Goal: Information Seeking & Learning: Learn about a topic

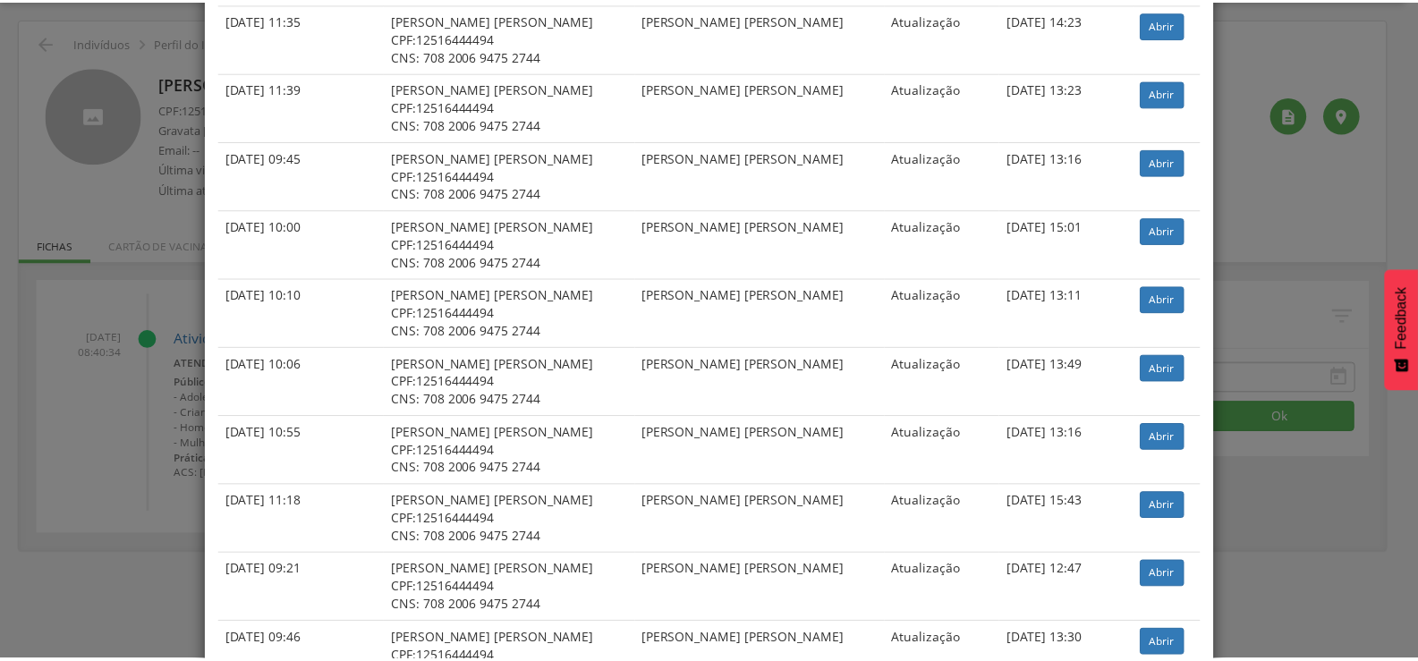
scroll to position [1521, 0]
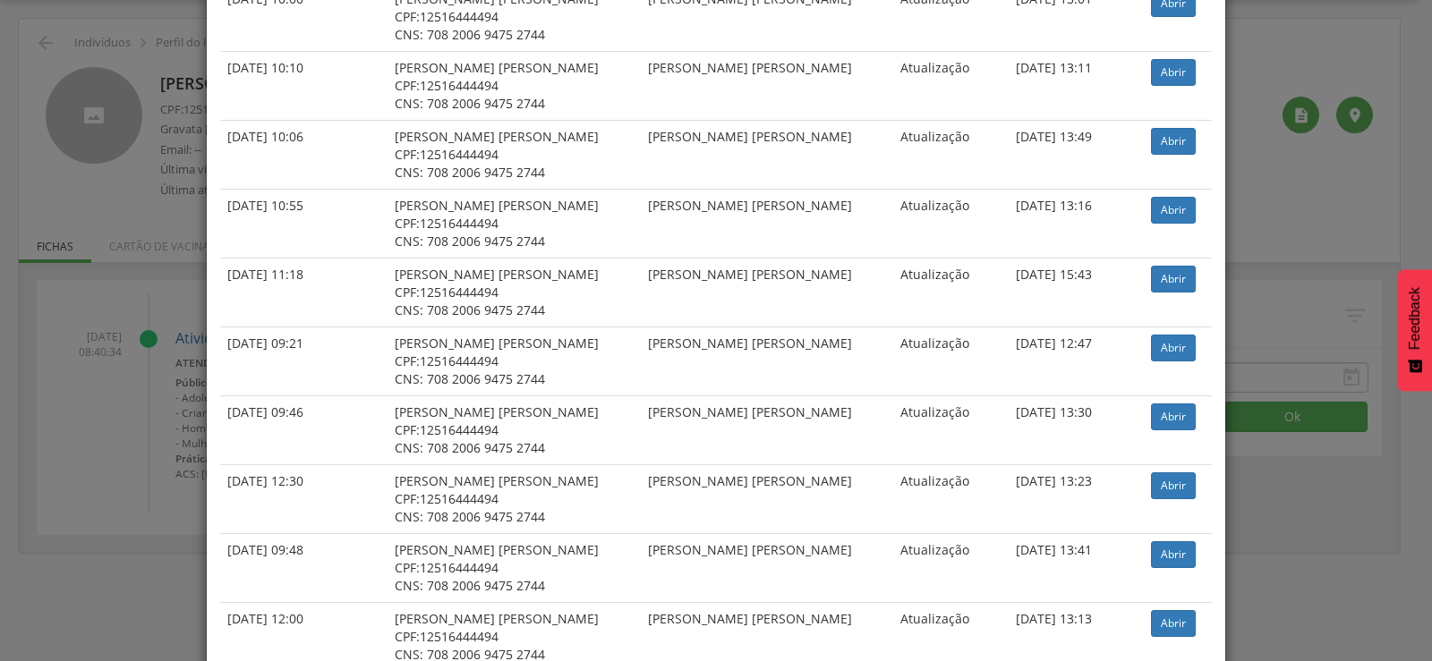
click at [1290, 548] on div "× Histórico de cadastramento Data de atendimento Indivíduo ACS Situação Sincron…" at bounding box center [716, 330] width 1432 height 661
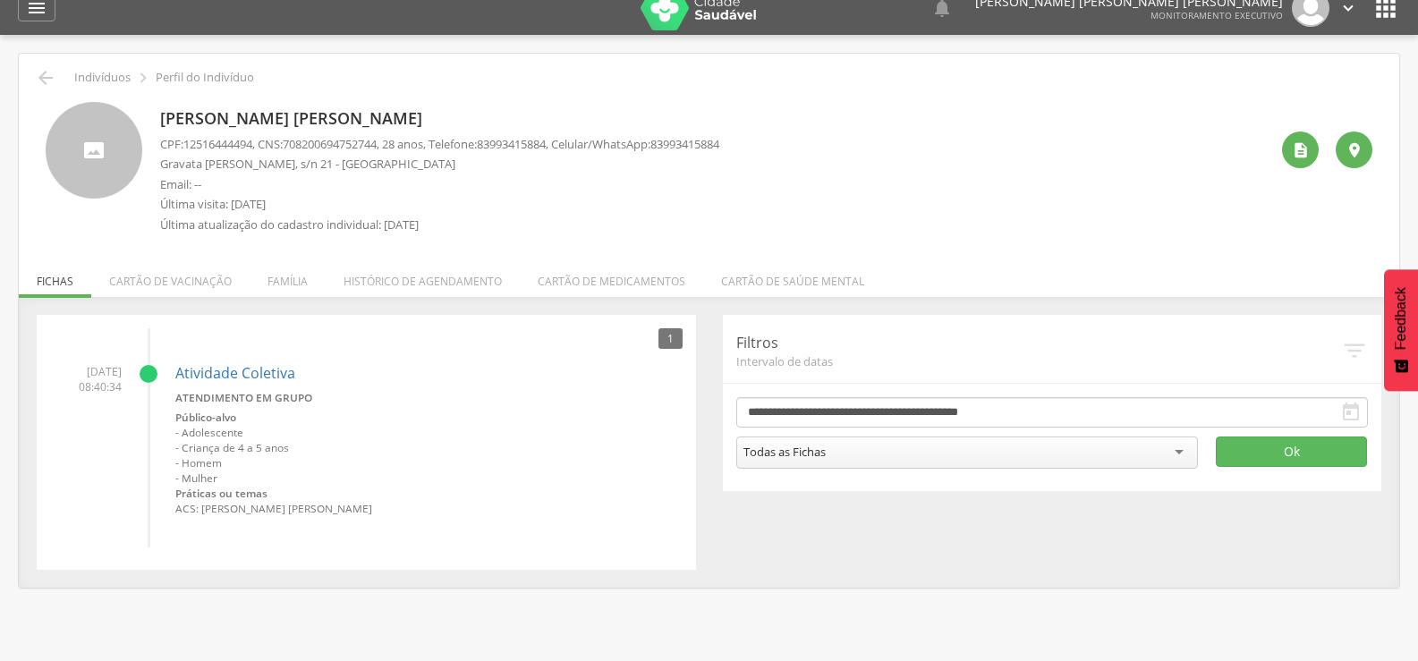
scroll to position [0, 0]
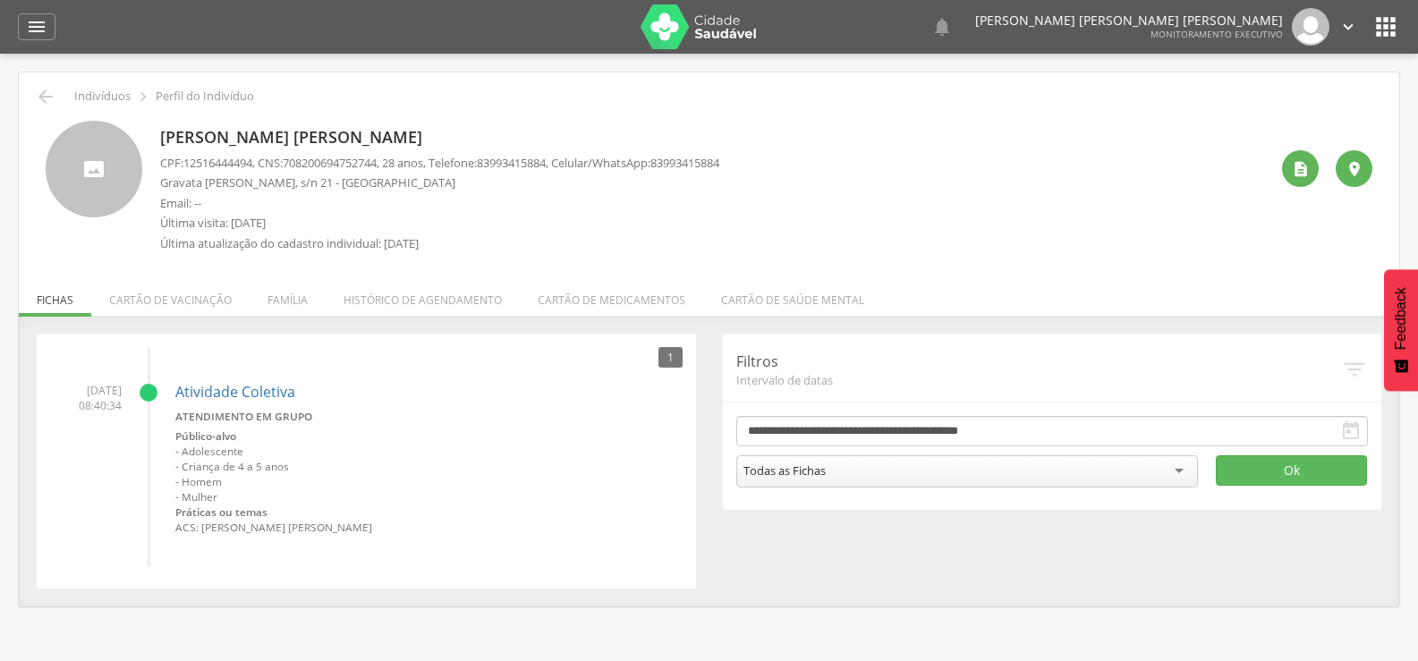
click at [676, 21] on img at bounding box center [699, 26] width 116 height 45
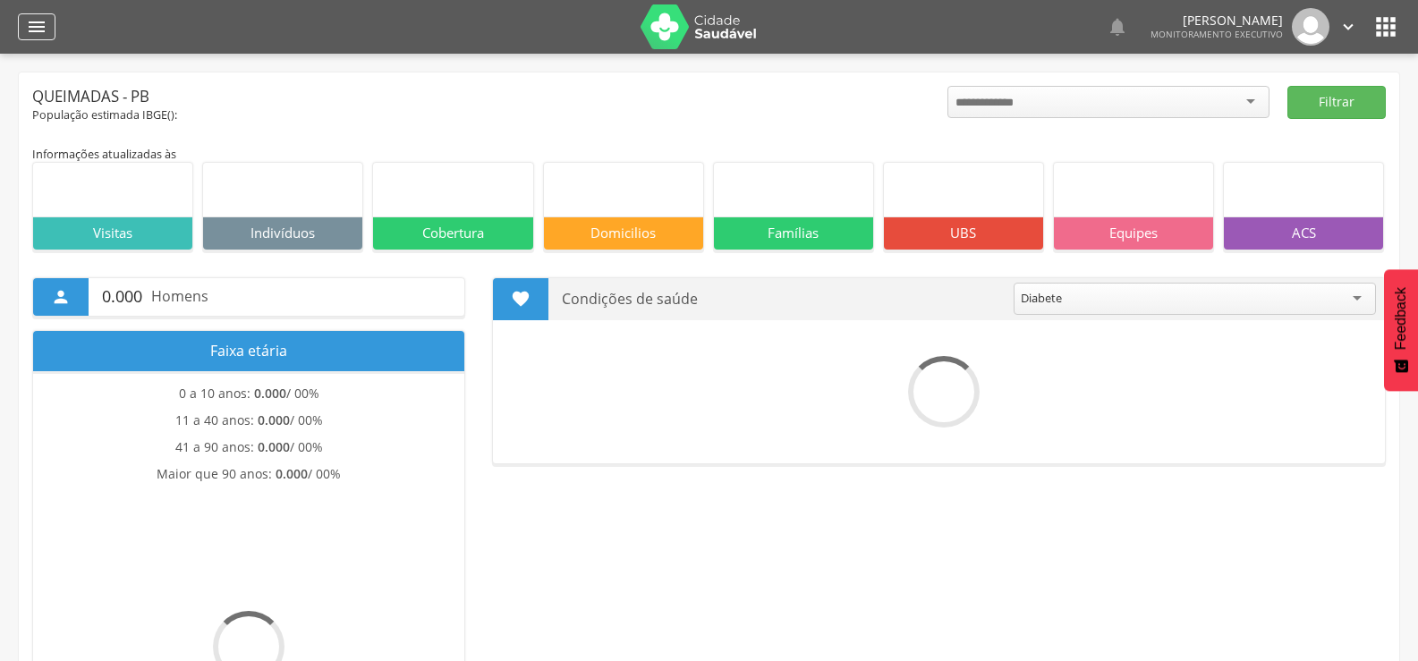
click at [41, 21] on icon "" at bounding box center [36, 26] width 21 height 21
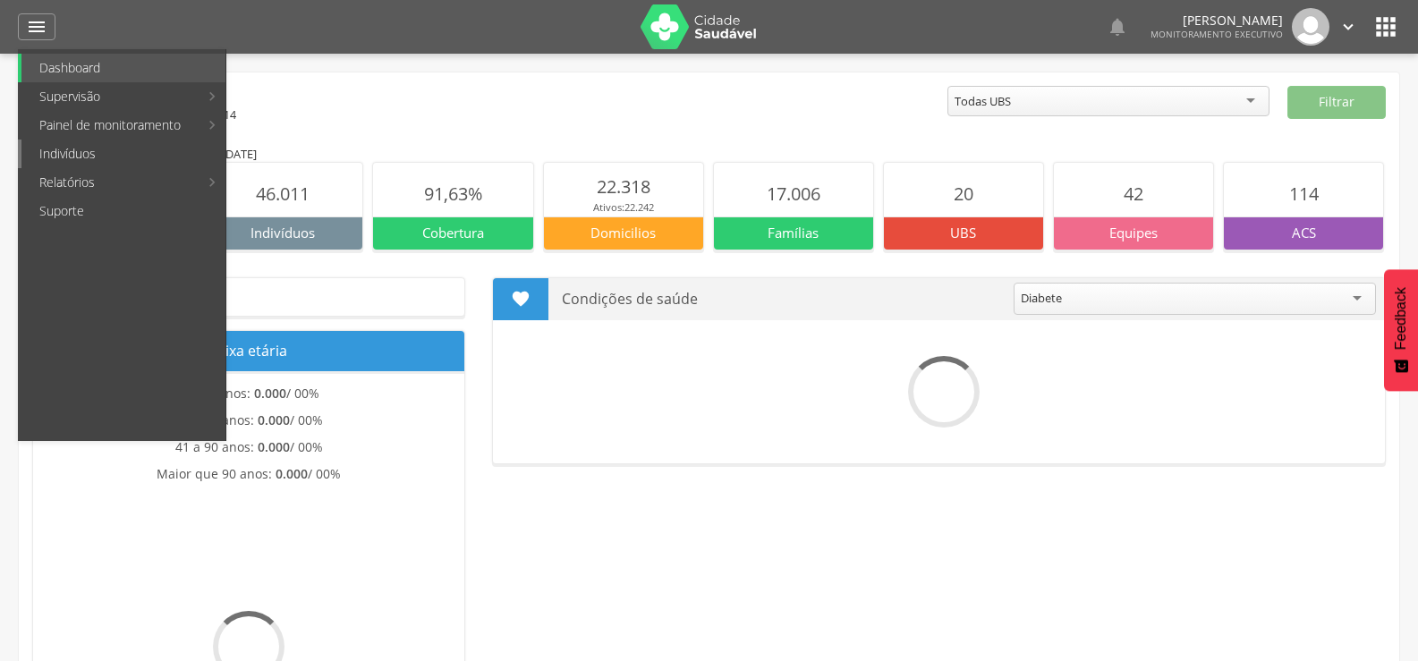
click at [104, 150] on link "Indivíduos" at bounding box center [123, 154] width 204 height 29
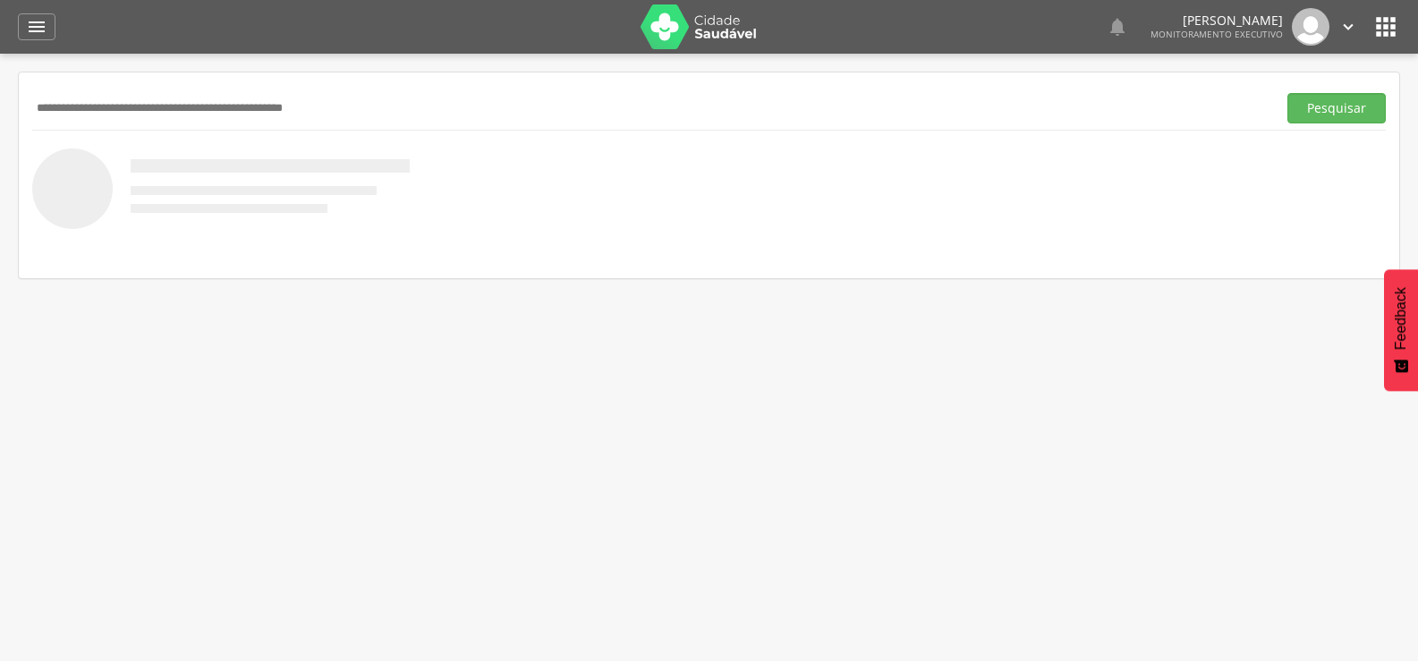
click at [255, 108] on input "text" at bounding box center [650, 108] width 1237 height 30
type input "**********"
click at [1318, 111] on button "Pesquisar" at bounding box center [1337, 108] width 98 height 30
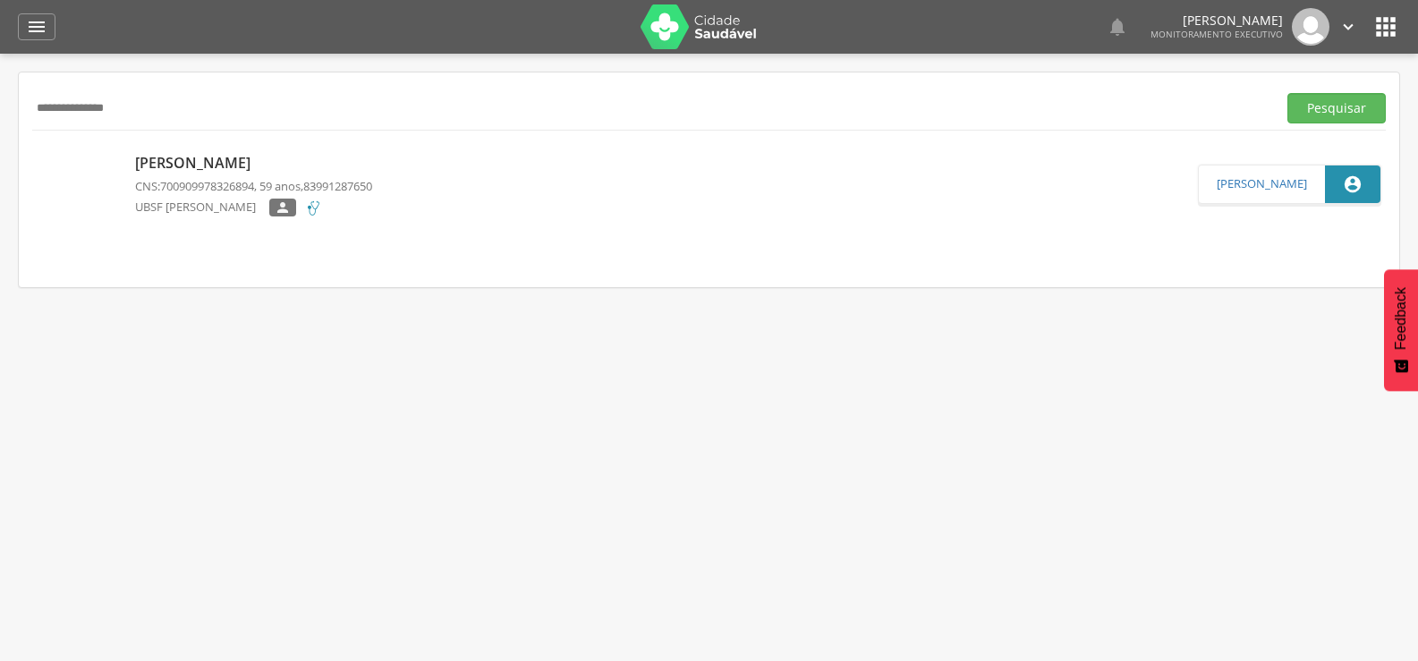
click at [241, 163] on p "[PERSON_NAME]" at bounding box center [253, 163] width 237 height 21
type input "**********"
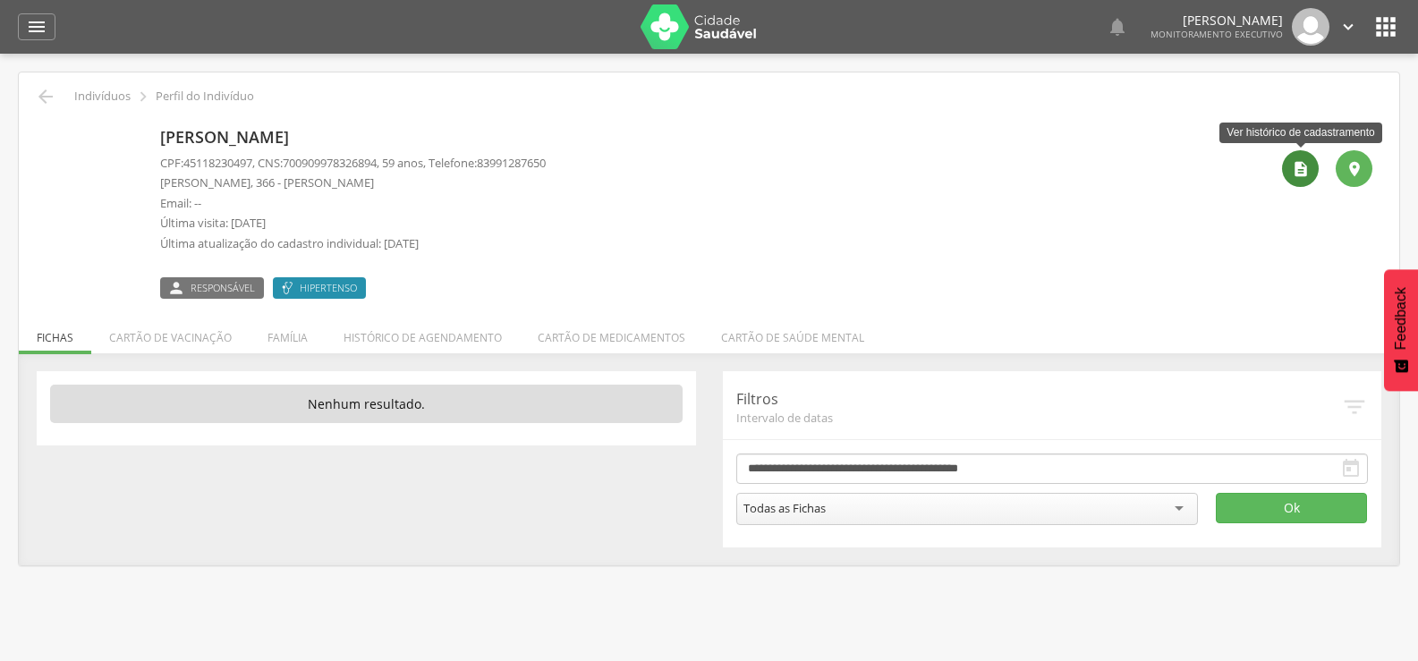
click at [1292, 156] on div "" at bounding box center [1300, 168] width 37 height 37
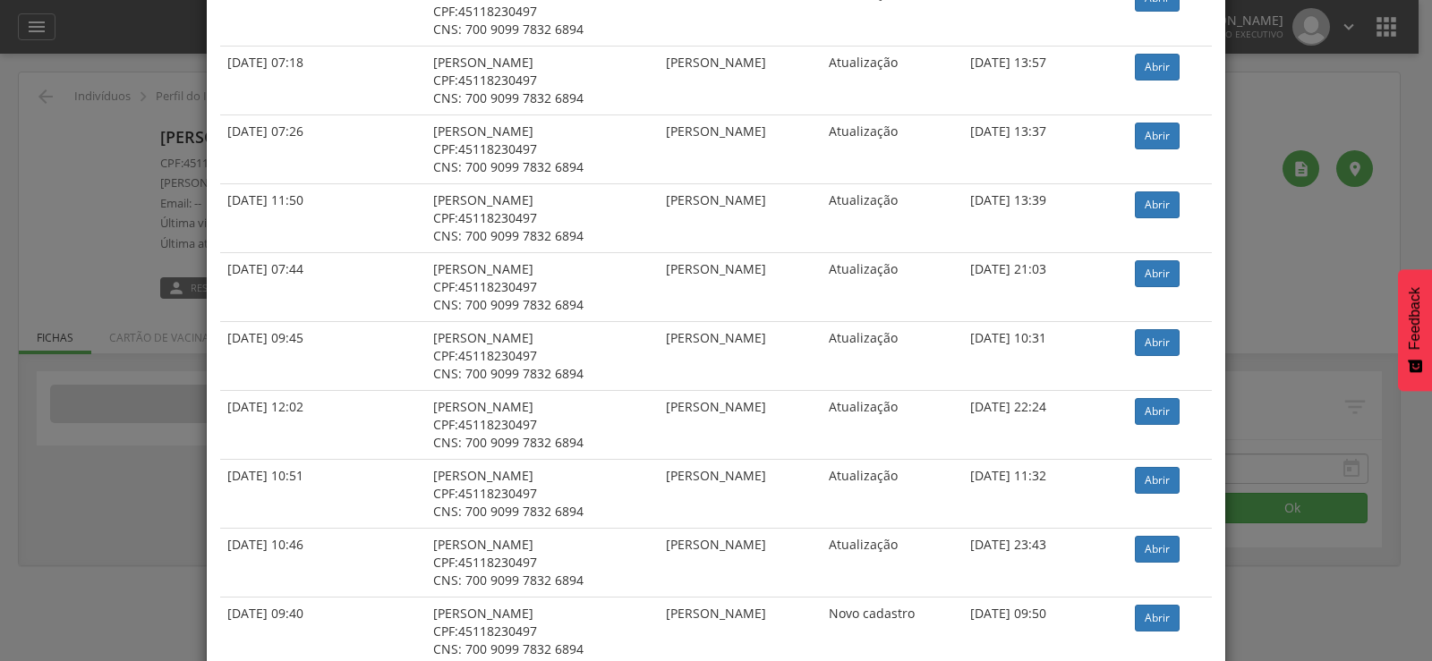
scroll to position [625, 0]
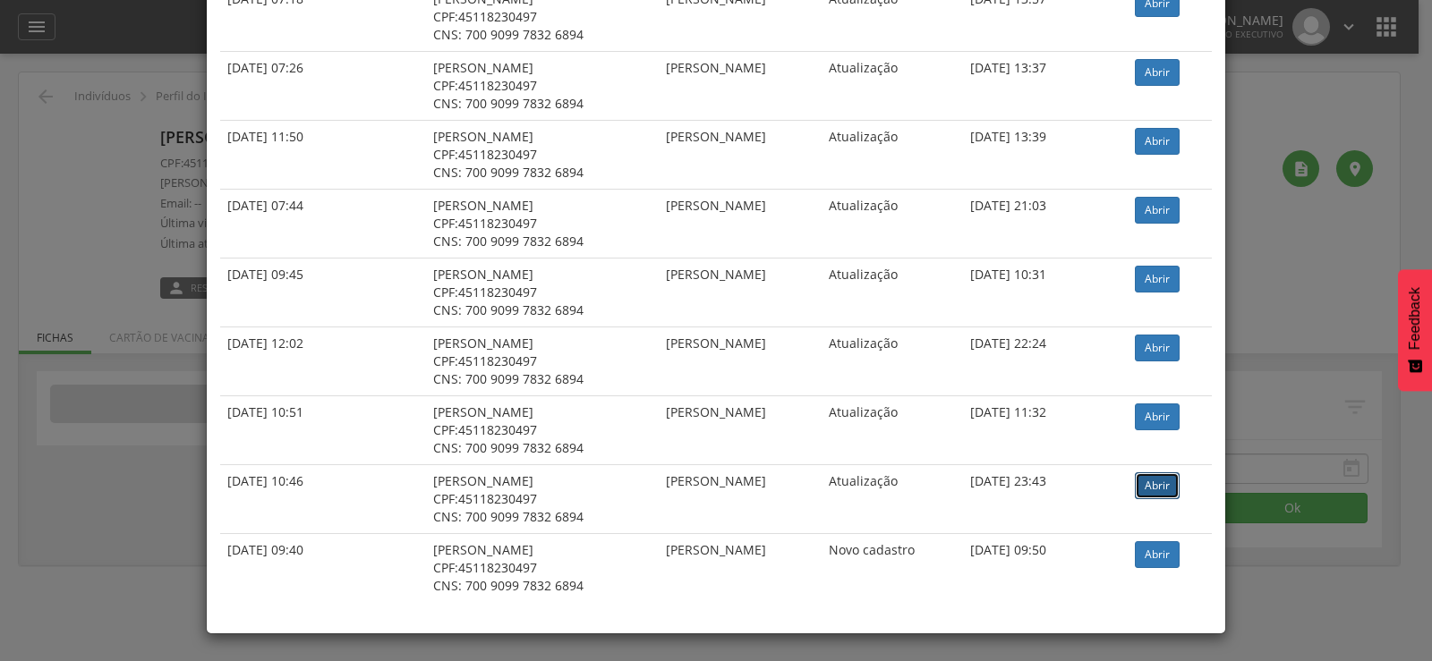
click at [1137, 489] on link "Abrir" at bounding box center [1157, 485] width 45 height 27
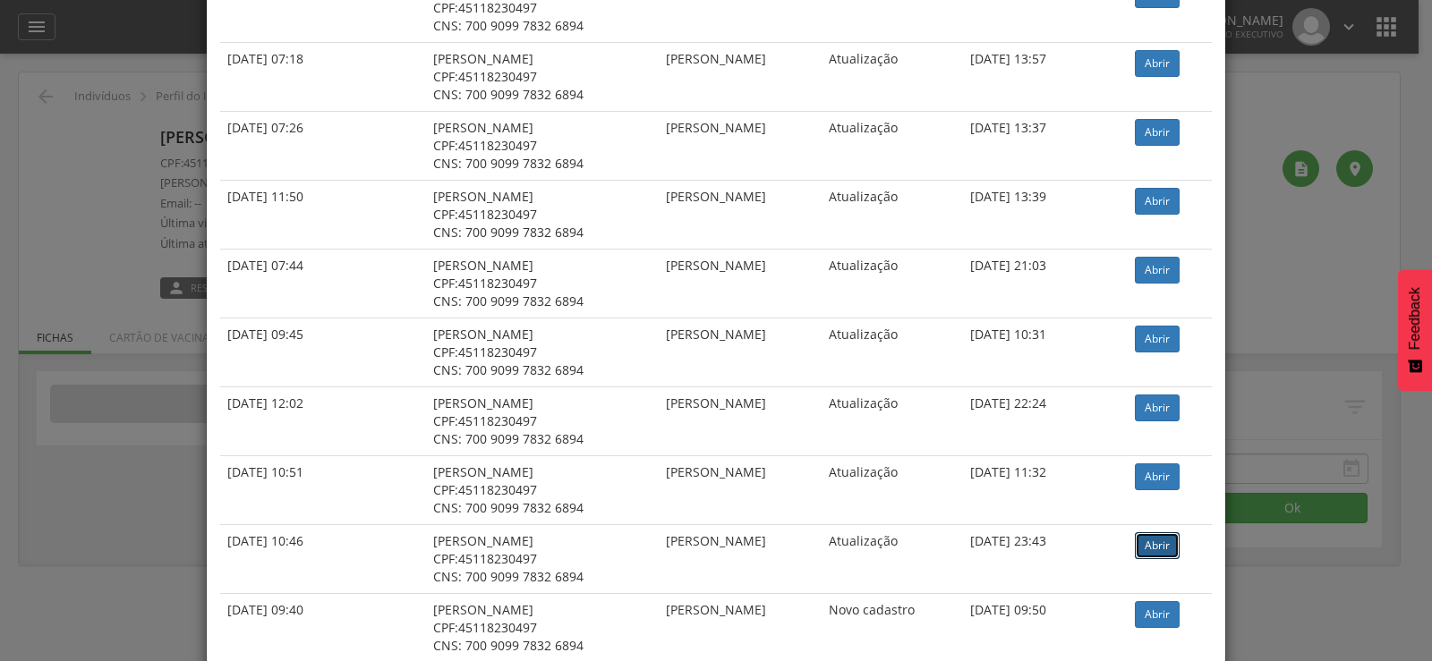
scroll to position [536, 0]
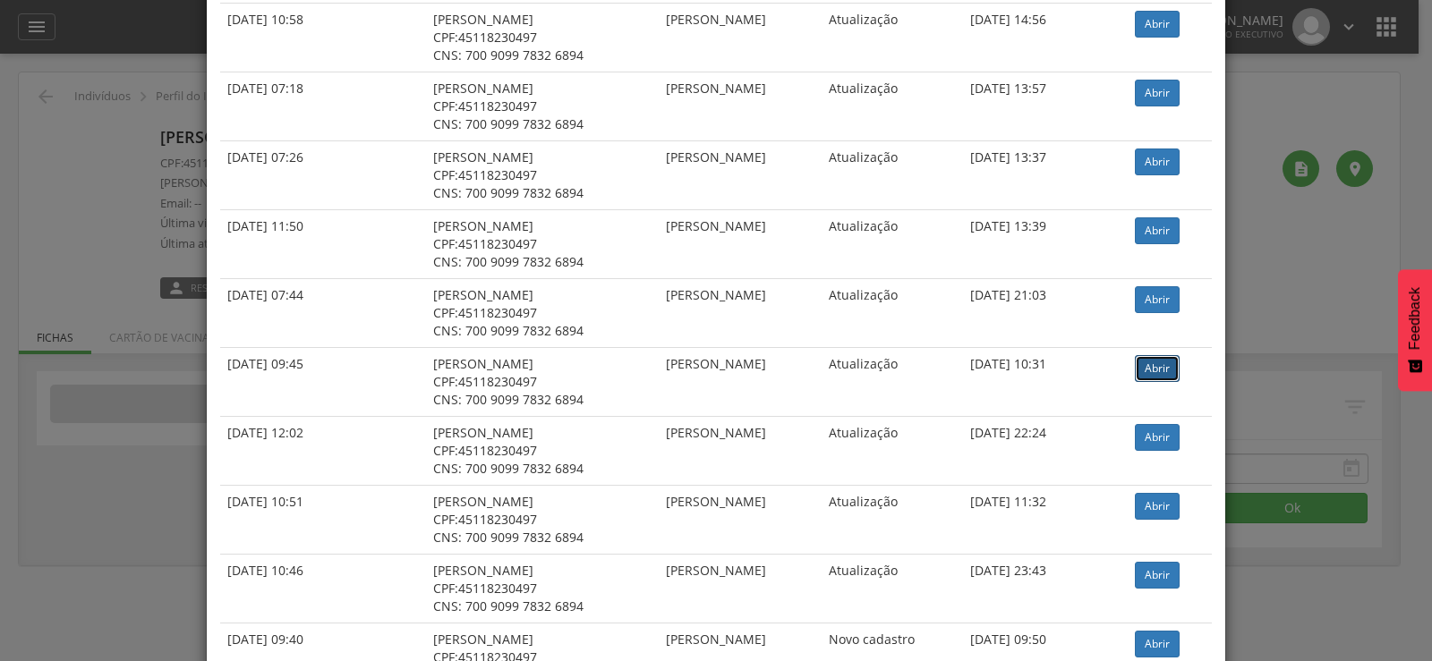
click at [1152, 363] on link "Abrir" at bounding box center [1157, 368] width 45 height 27
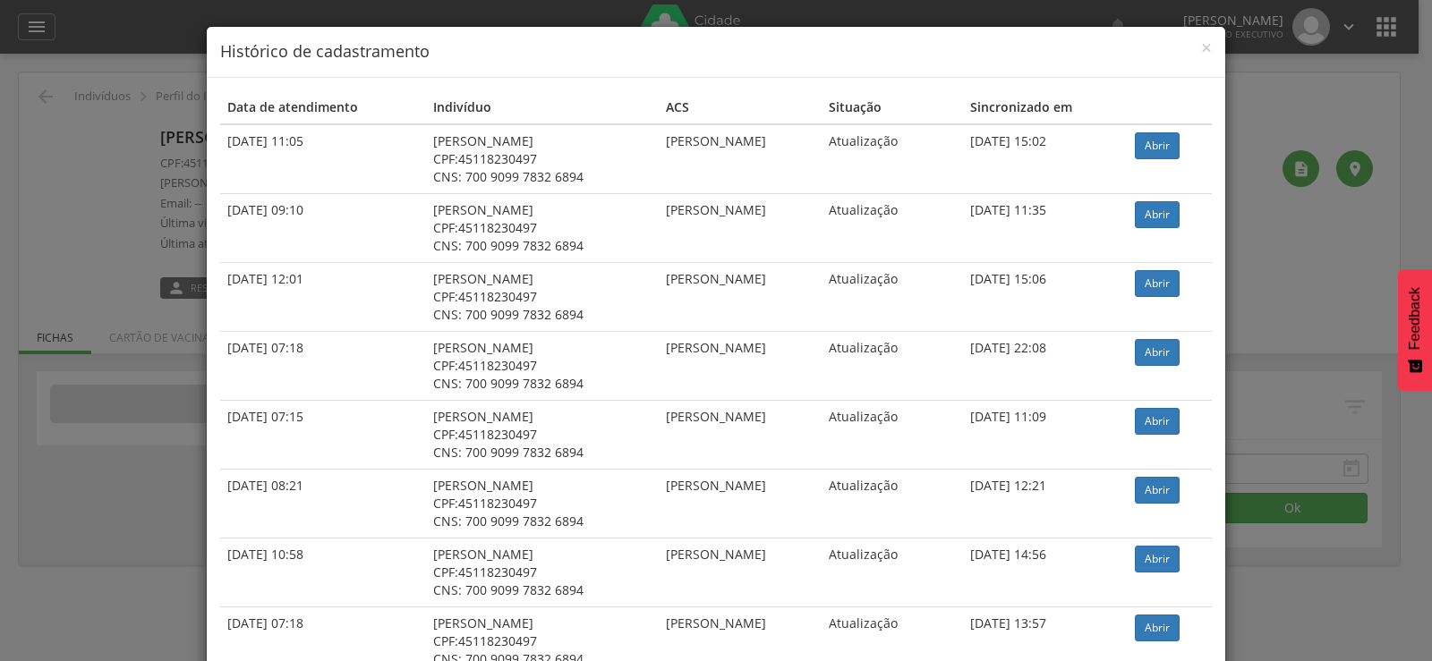
scroll to position [0, 0]
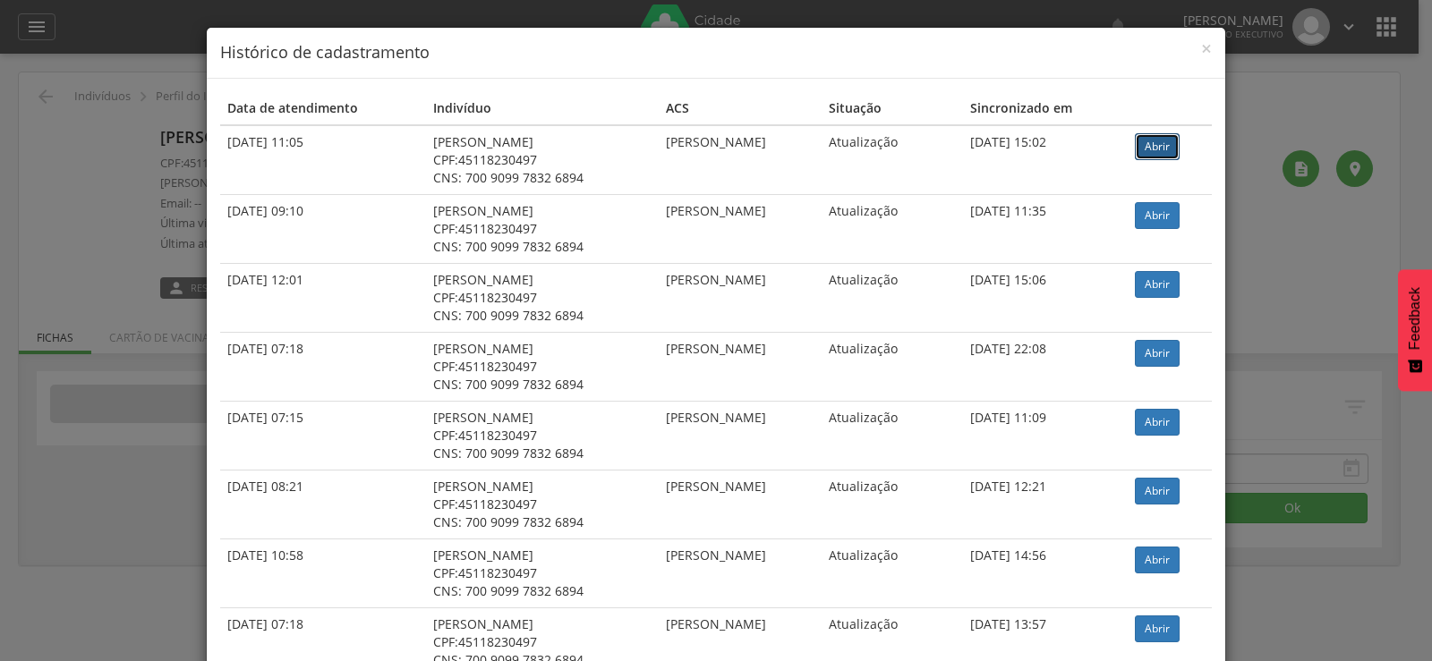
click at [1151, 139] on link "Abrir" at bounding box center [1157, 146] width 45 height 27
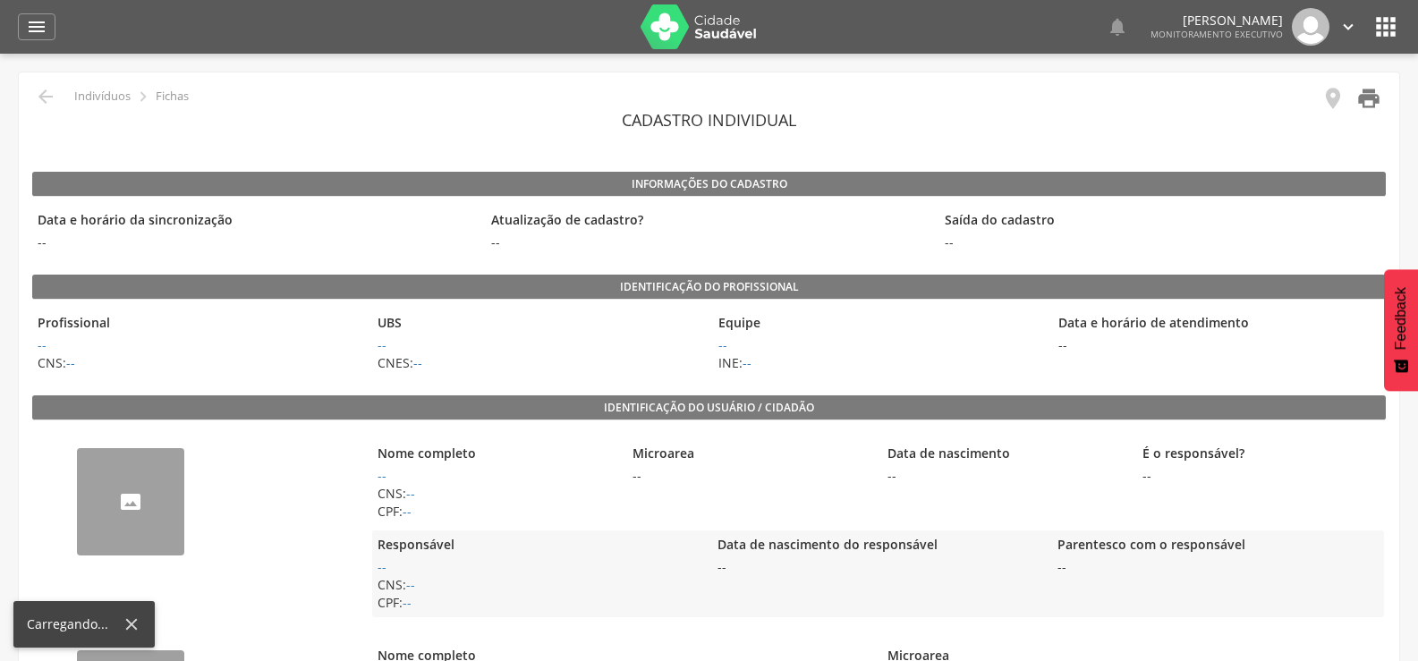
click at [1363, 104] on icon "" at bounding box center [1368, 98] width 25 height 25
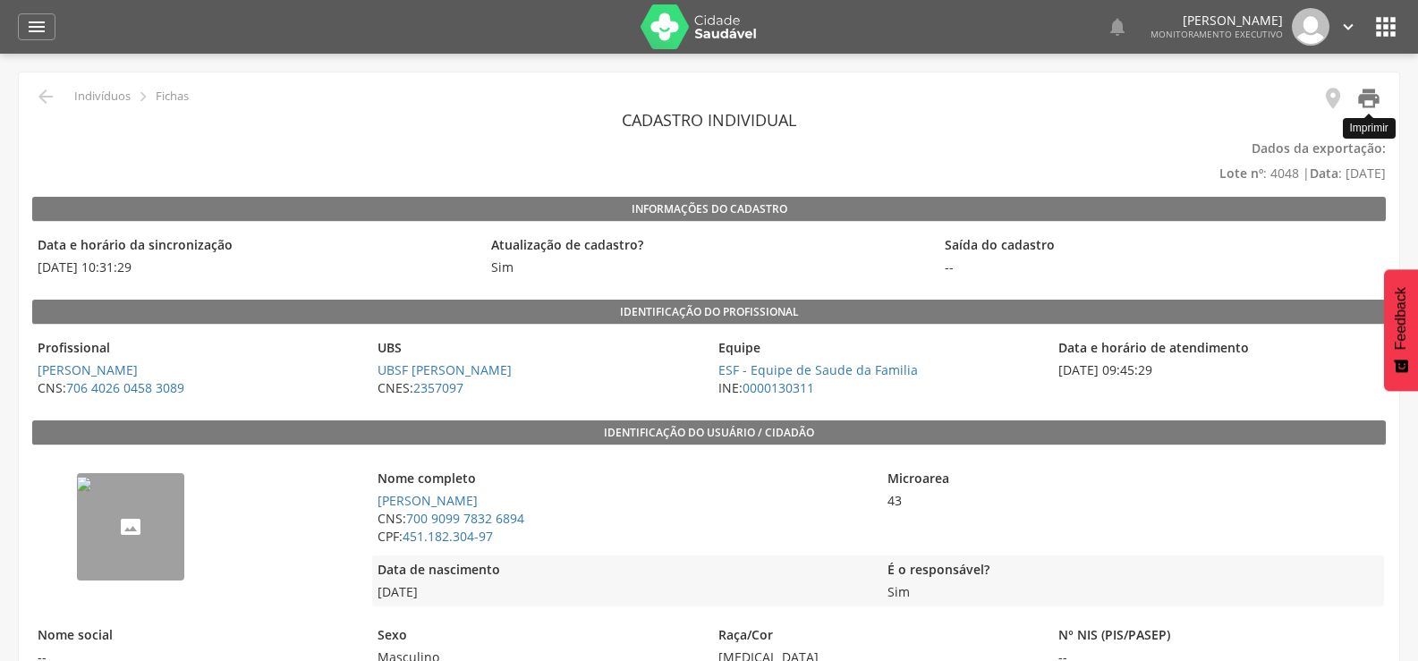
click at [1369, 100] on icon "" at bounding box center [1368, 98] width 25 height 25
click at [1356, 92] on icon "" at bounding box center [1368, 98] width 25 height 25
click at [1373, 95] on icon "" at bounding box center [1368, 98] width 25 height 25
